Goal: Communication & Community: Answer question/provide support

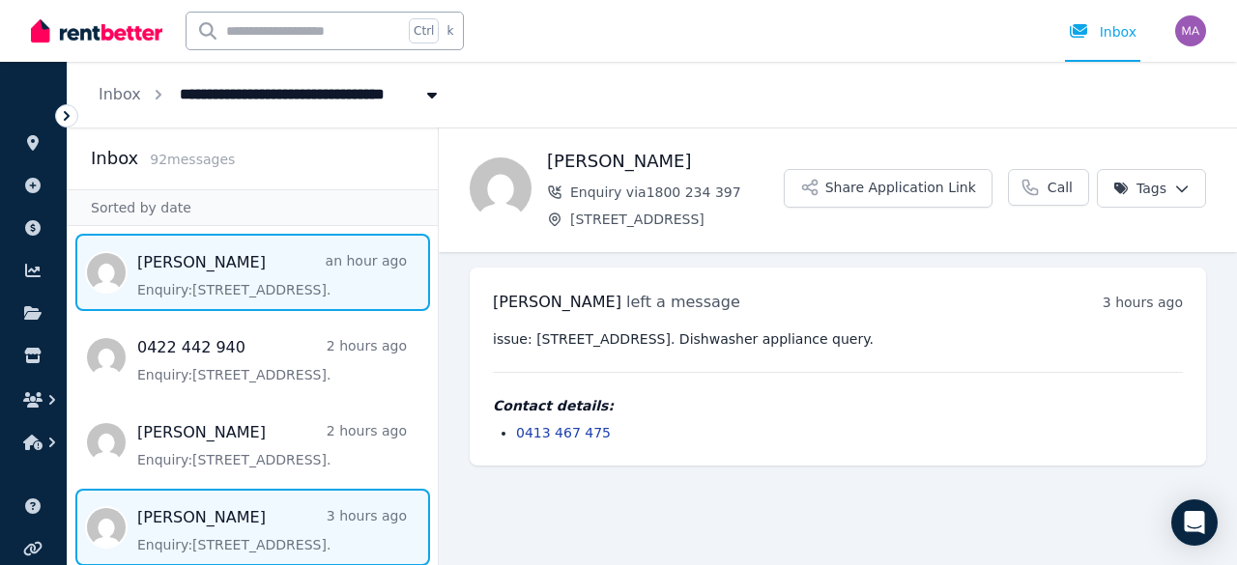
click at [175, 262] on span "Message list" at bounding box center [253, 272] width 370 height 77
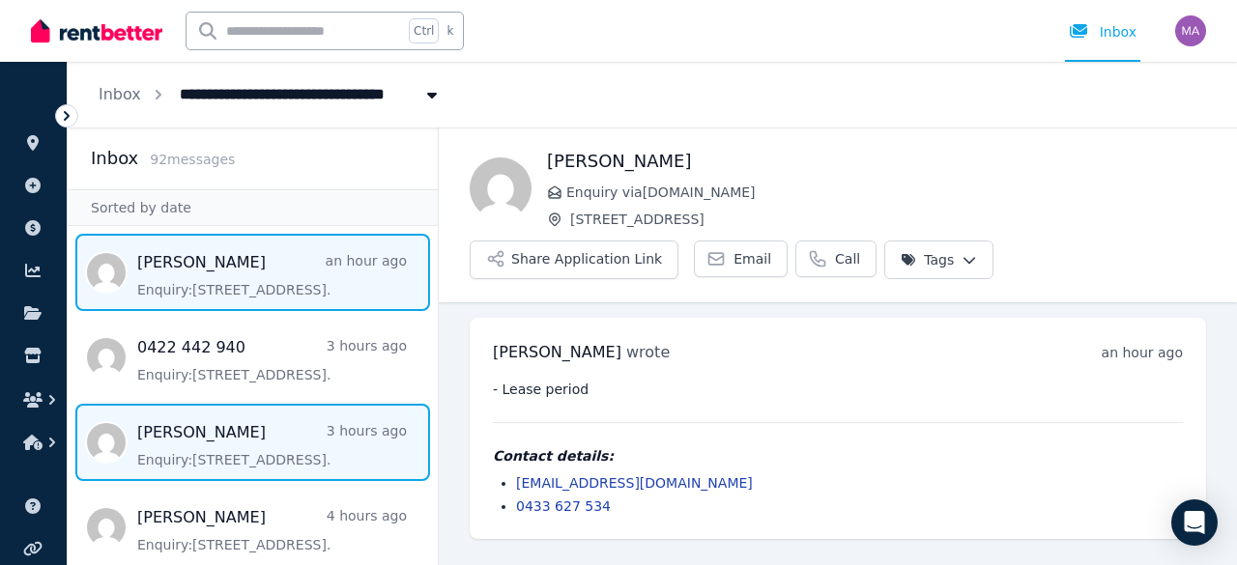
click at [232, 434] on span "Message list" at bounding box center [253, 442] width 370 height 77
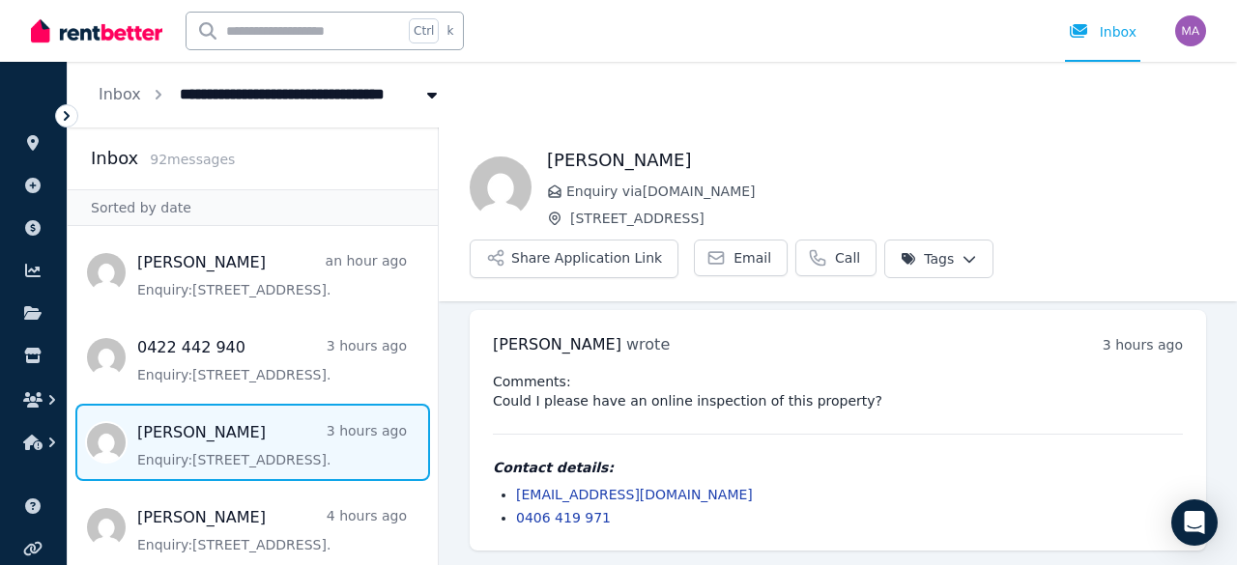
click at [241, 432] on span "Message list" at bounding box center [253, 442] width 370 height 77
drag, startPoint x: 691, startPoint y: 498, endPoint x: 518, endPoint y: 494, distance: 173.0
click at [518, 494] on li "[EMAIL_ADDRESS][DOMAIN_NAME]" at bounding box center [849, 494] width 667 height 19
copy link "[EMAIL_ADDRESS][DOMAIN_NAME]"
click at [732, 446] on div "Comments: Could I please have an online inspection of this property? Contact de…" at bounding box center [838, 450] width 690 height 156
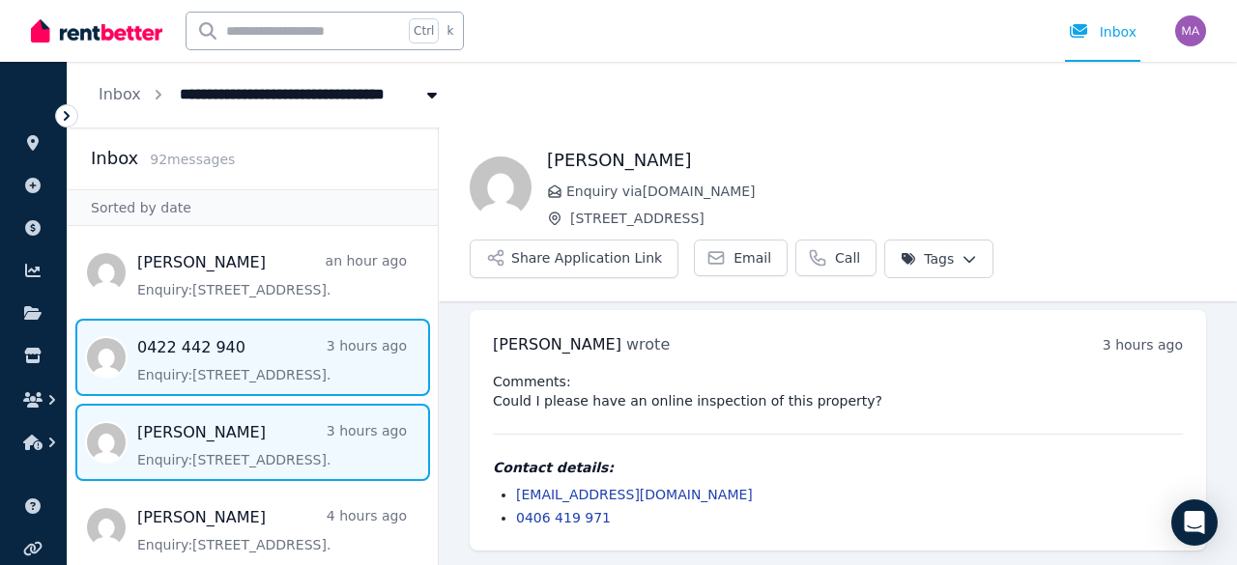
click at [274, 381] on span "Message list" at bounding box center [253, 357] width 370 height 77
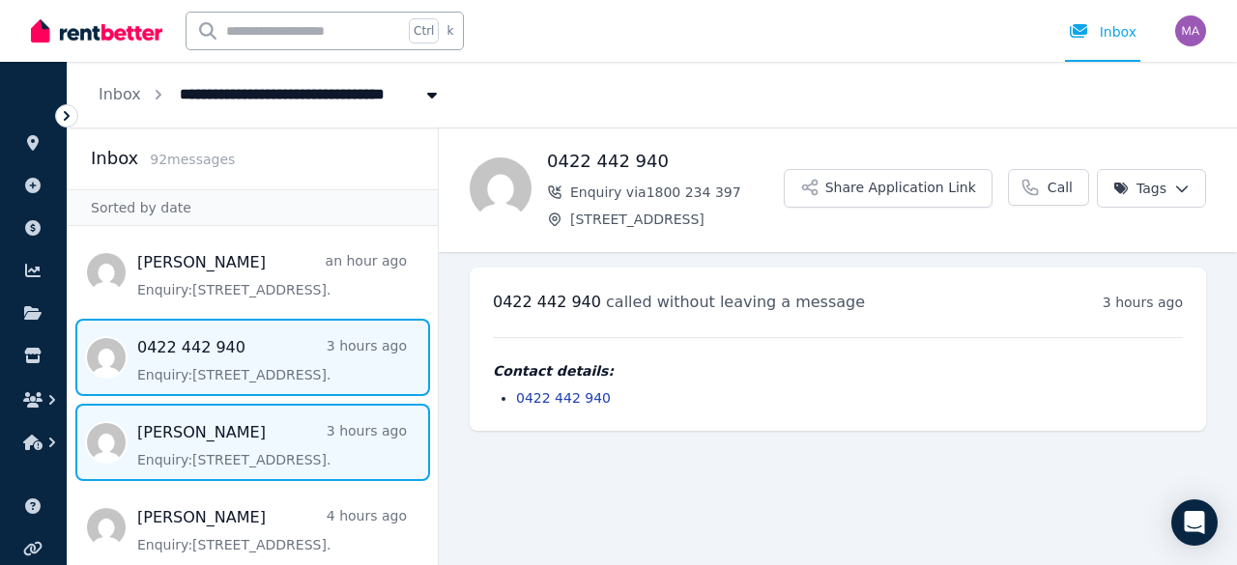
click at [261, 430] on span "Message list" at bounding box center [253, 442] width 370 height 77
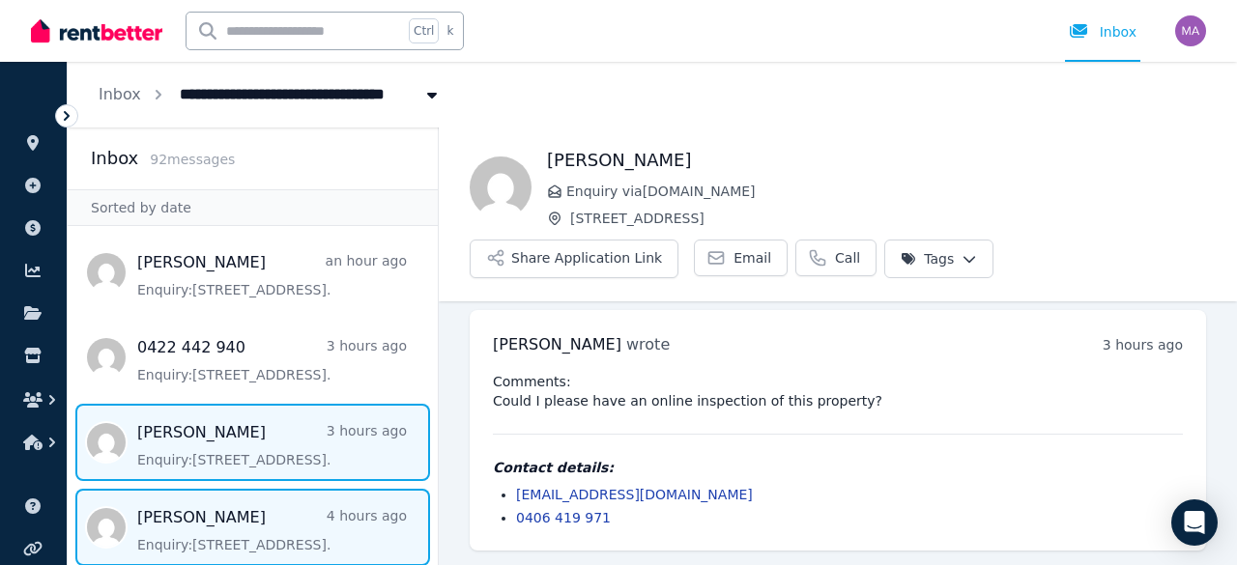
click at [259, 523] on span "Message list" at bounding box center [253, 527] width 370 height 77
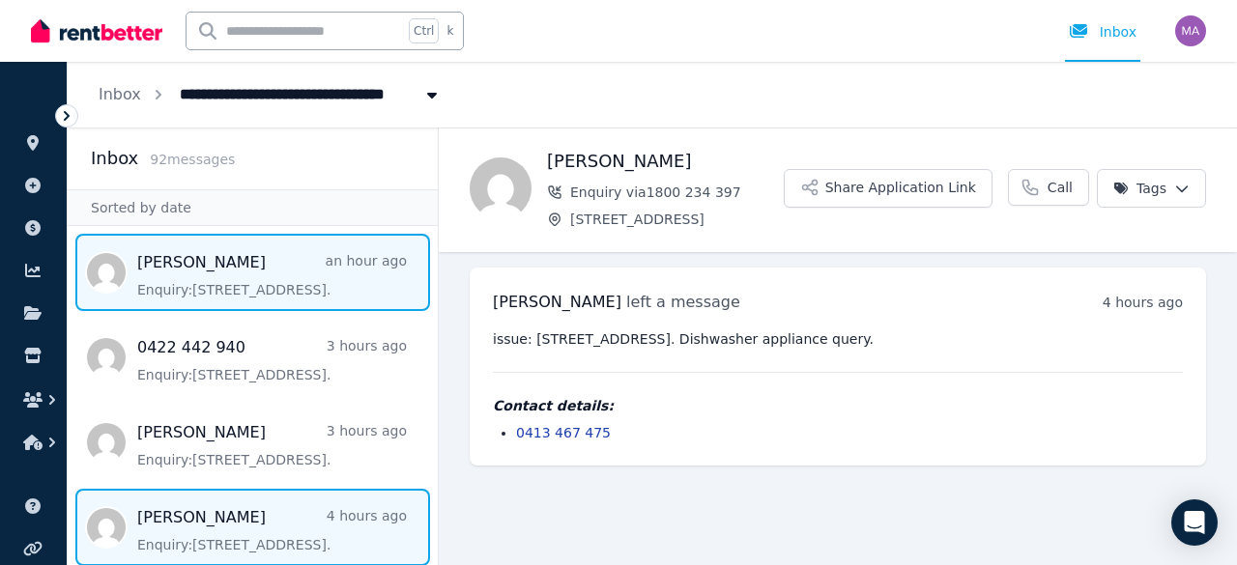
click at [298, 287] on span "Message list" at bounding box center [253, 272] width 370 height 77
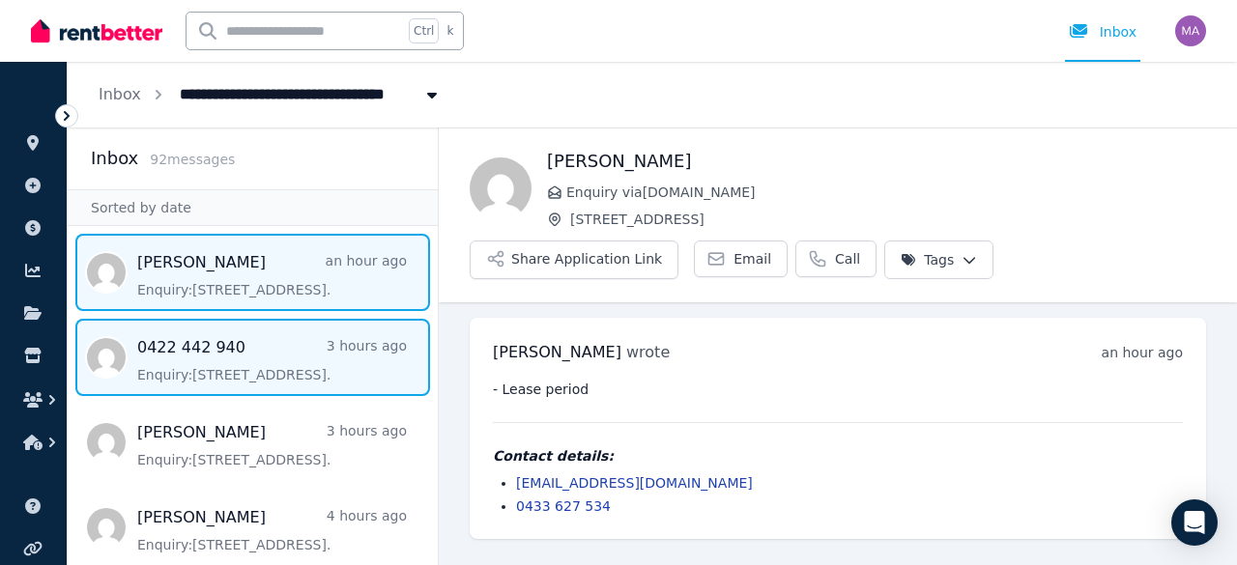
click at [295, 349] on span "Message list" at bounding box center [253, 357] width 370 height 77
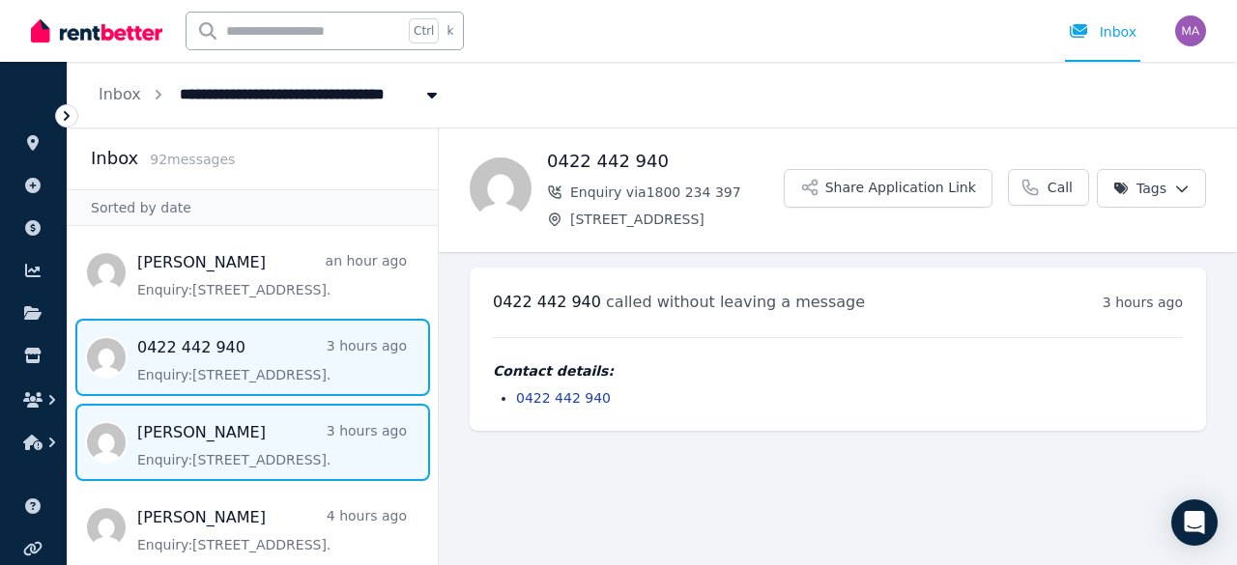
click at [265, 434] on span "Message list" at bounding box center [253, 442] width 370 height 77
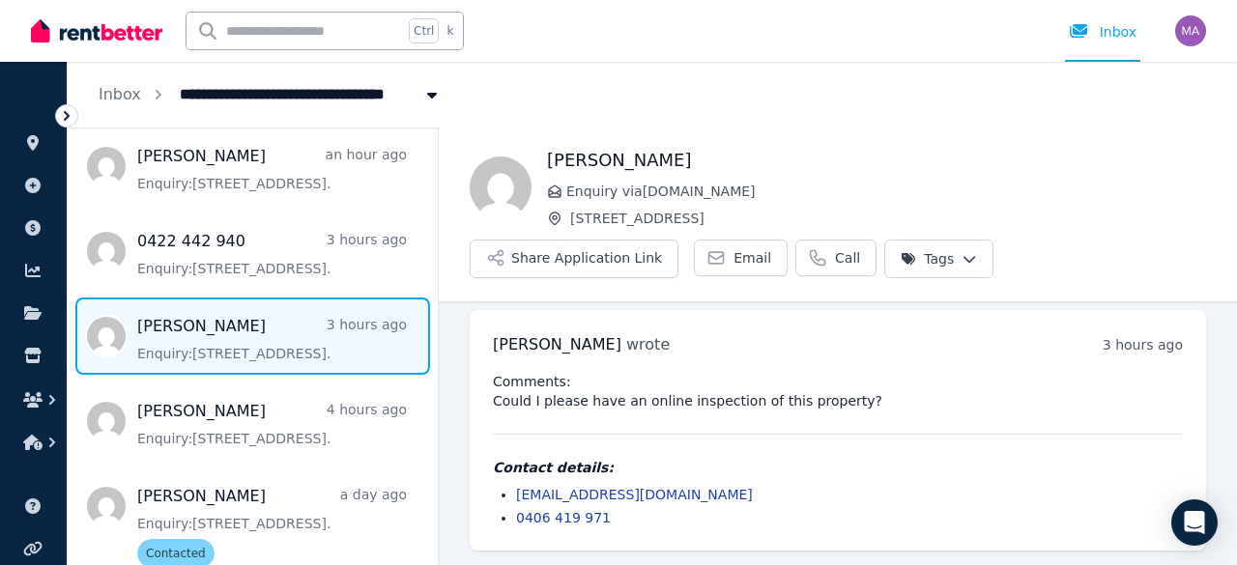
scroll to position [128, 0]
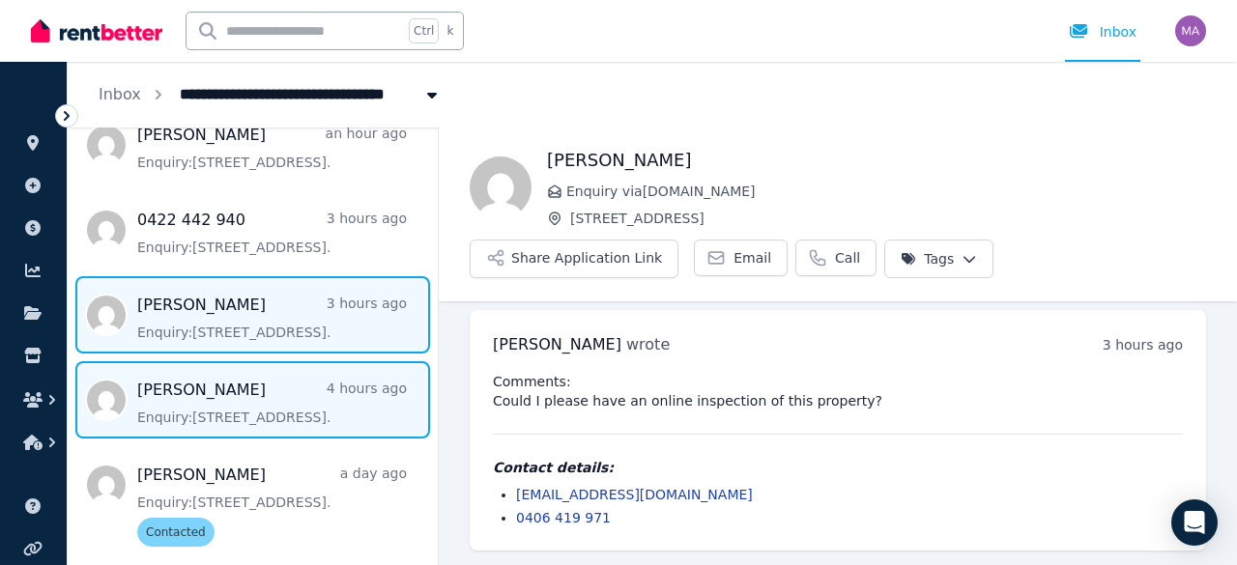
click at [290, 396] on span "Message list" at bounding box center [253, 399] width 370 height 77
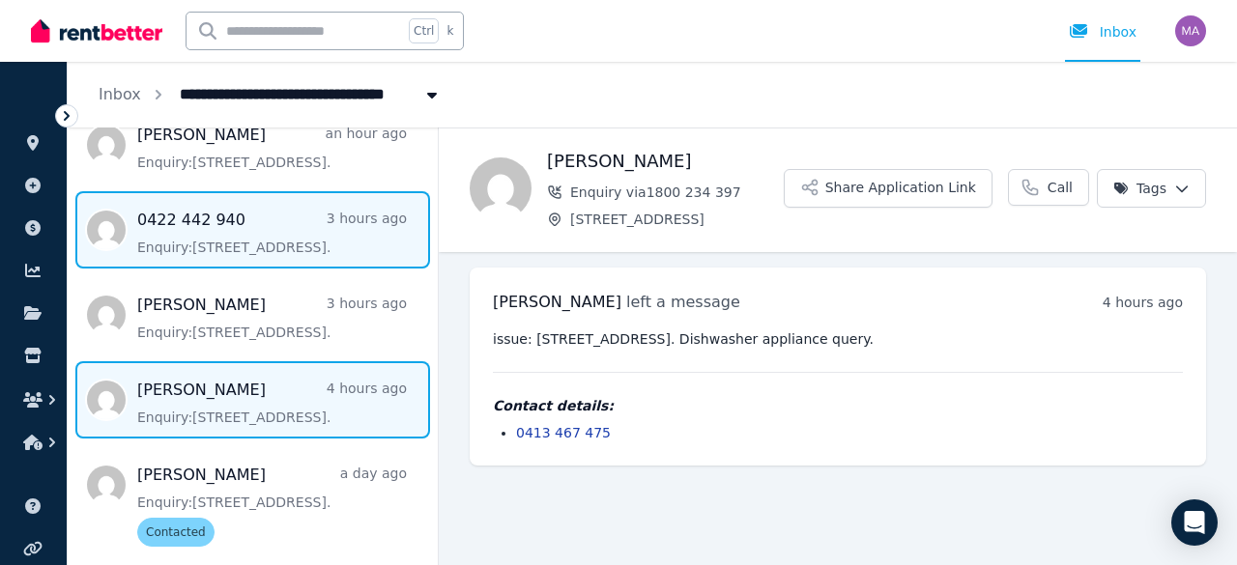
click at [309, 253] on span "Message list" at bounding box center [253, 229] width 370 height 77
